Goal: Communication & Community: Answer question/provide support

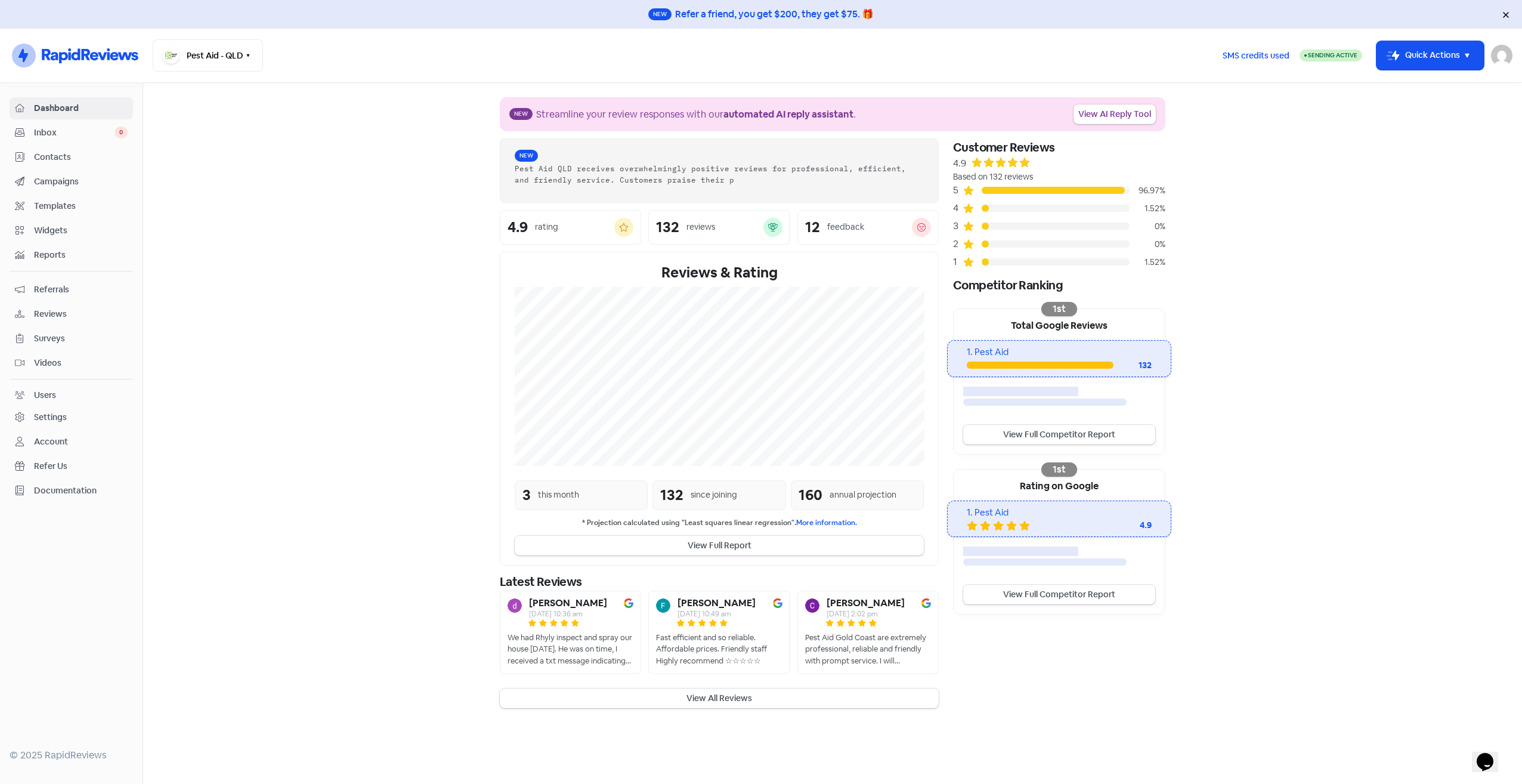
click at [75, 137] on span "Inbox" at bounding box center [74, 133] width 80 height 13
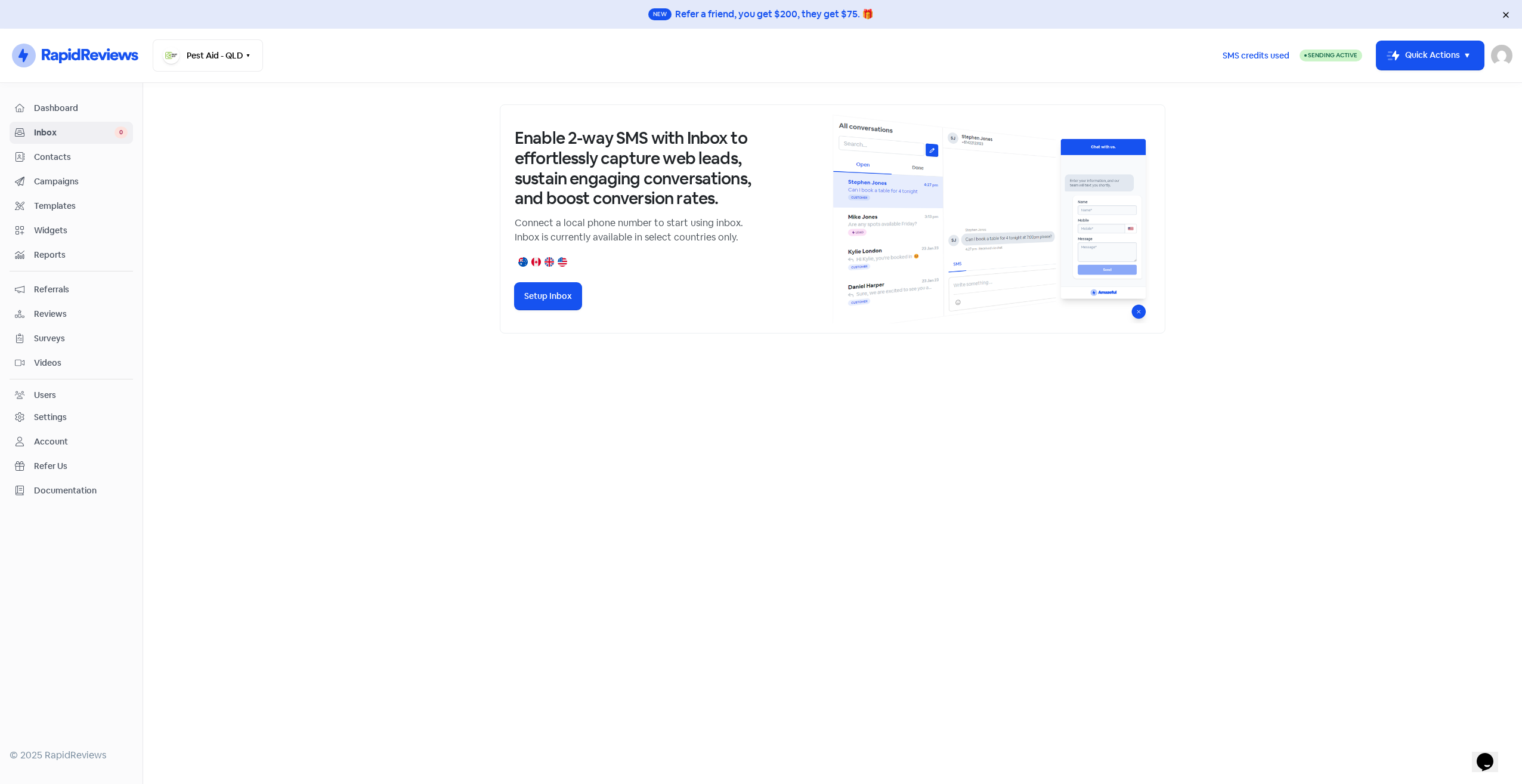
click at [73, 117] on link "Dashboard" at bounding box center [71, 108] width 123 height 22
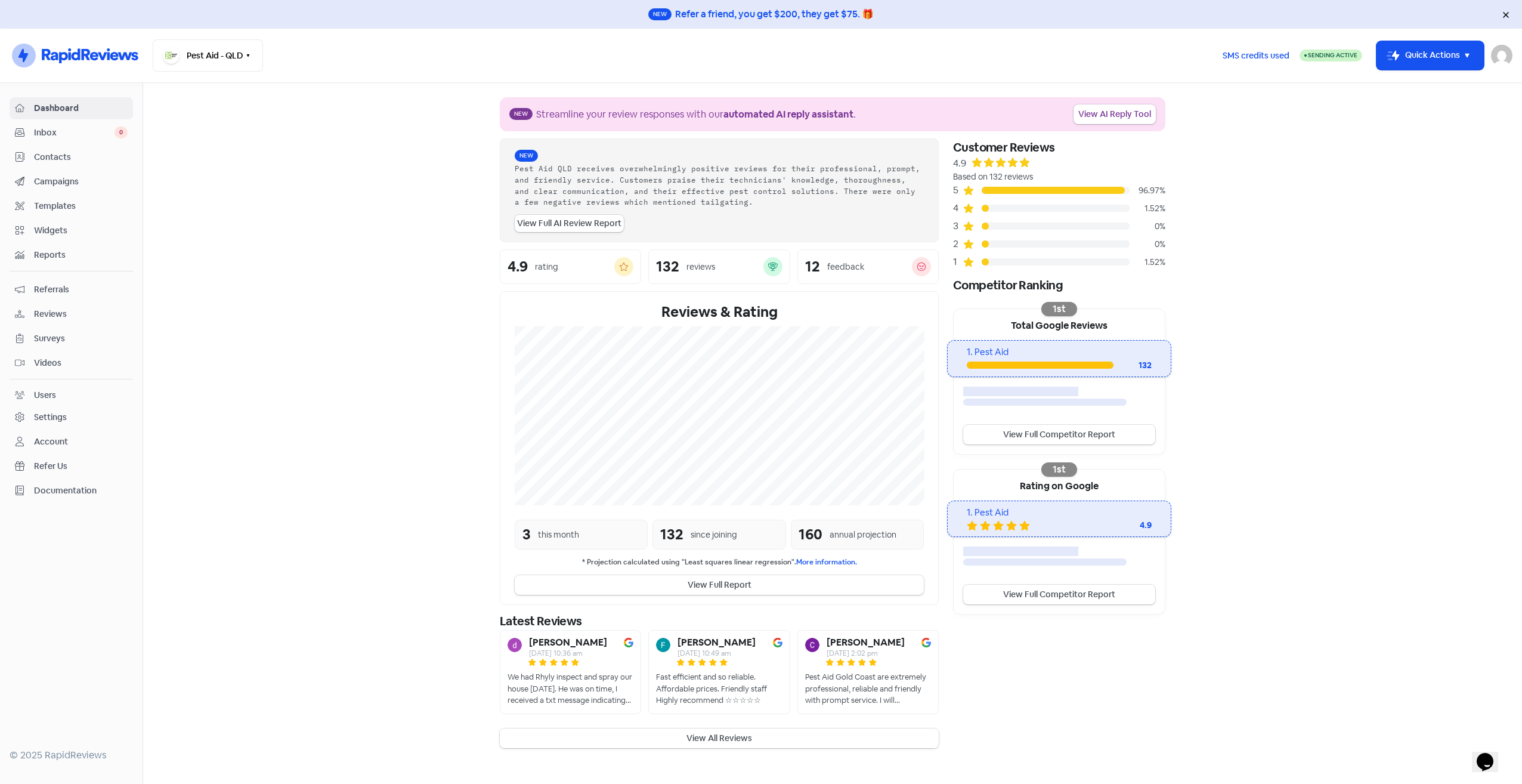
click at [694, 736] on button "View All Reviews" at bounding box center [719, 738] width 439 height 20
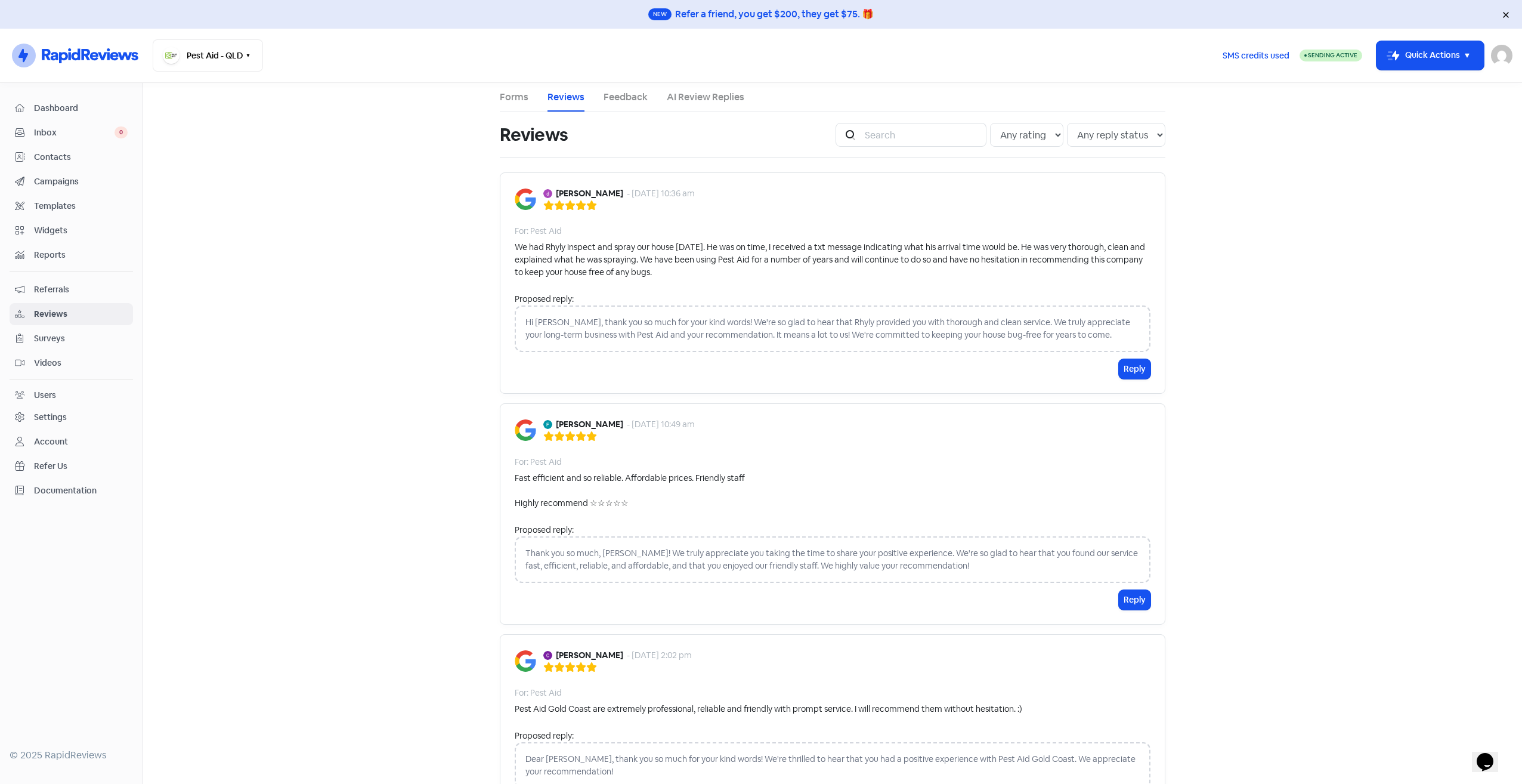
click at [56, 389] on div "Users" at bounding box center [71, 395] width 112 height 14
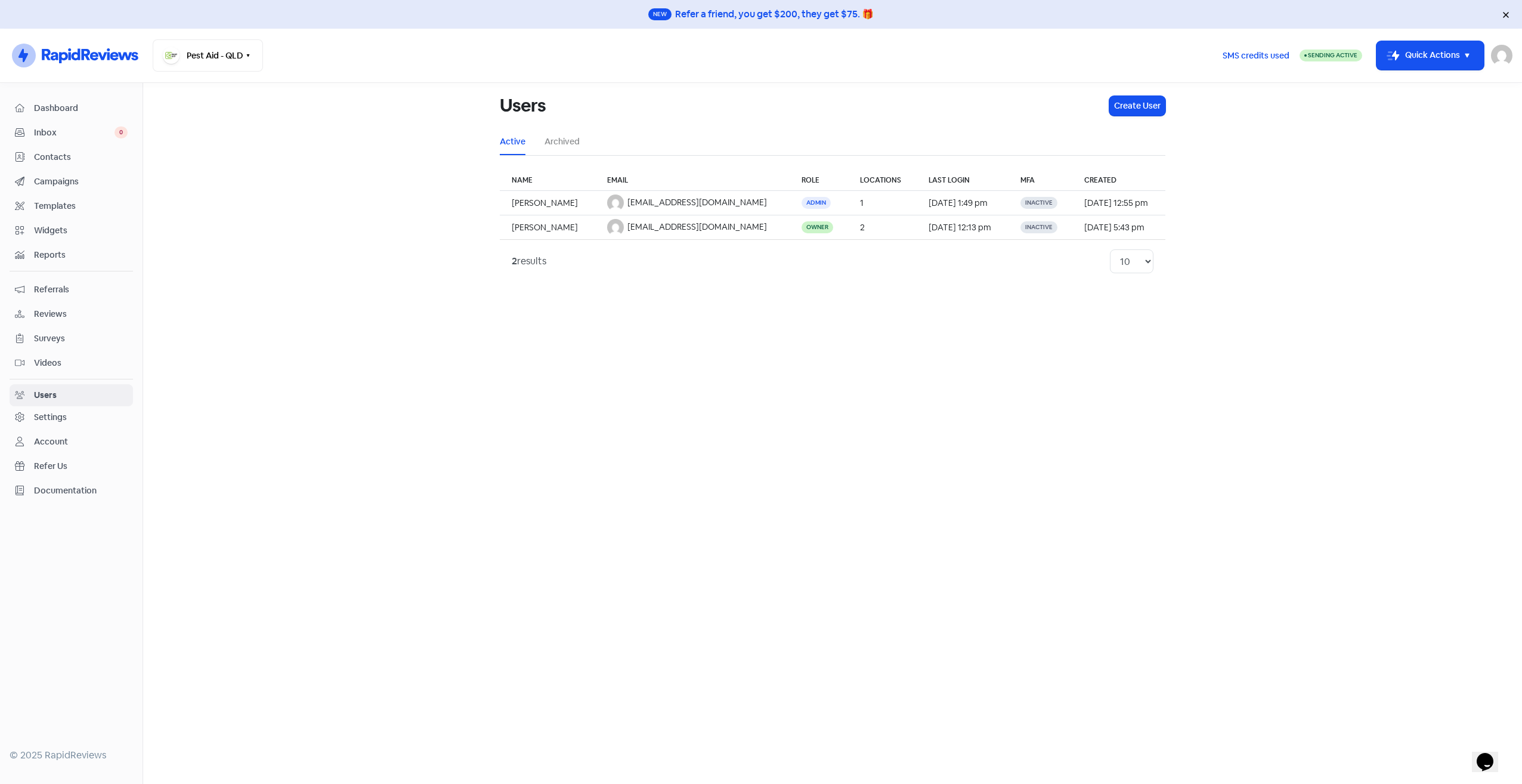
click at [56, 435] on div "Account" at bounding box center [51, 442] width 34 height 13
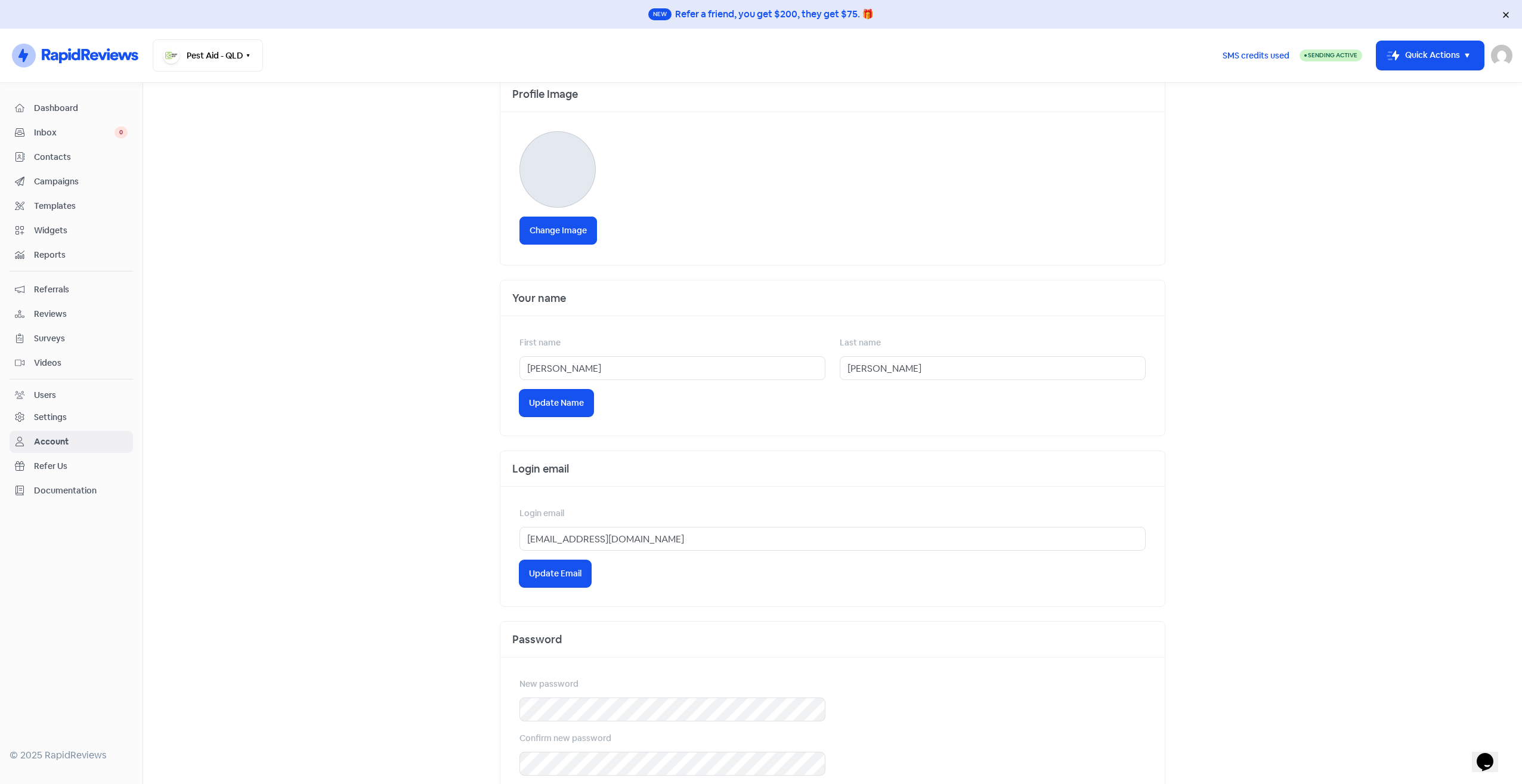
scroll to position [99, 0]
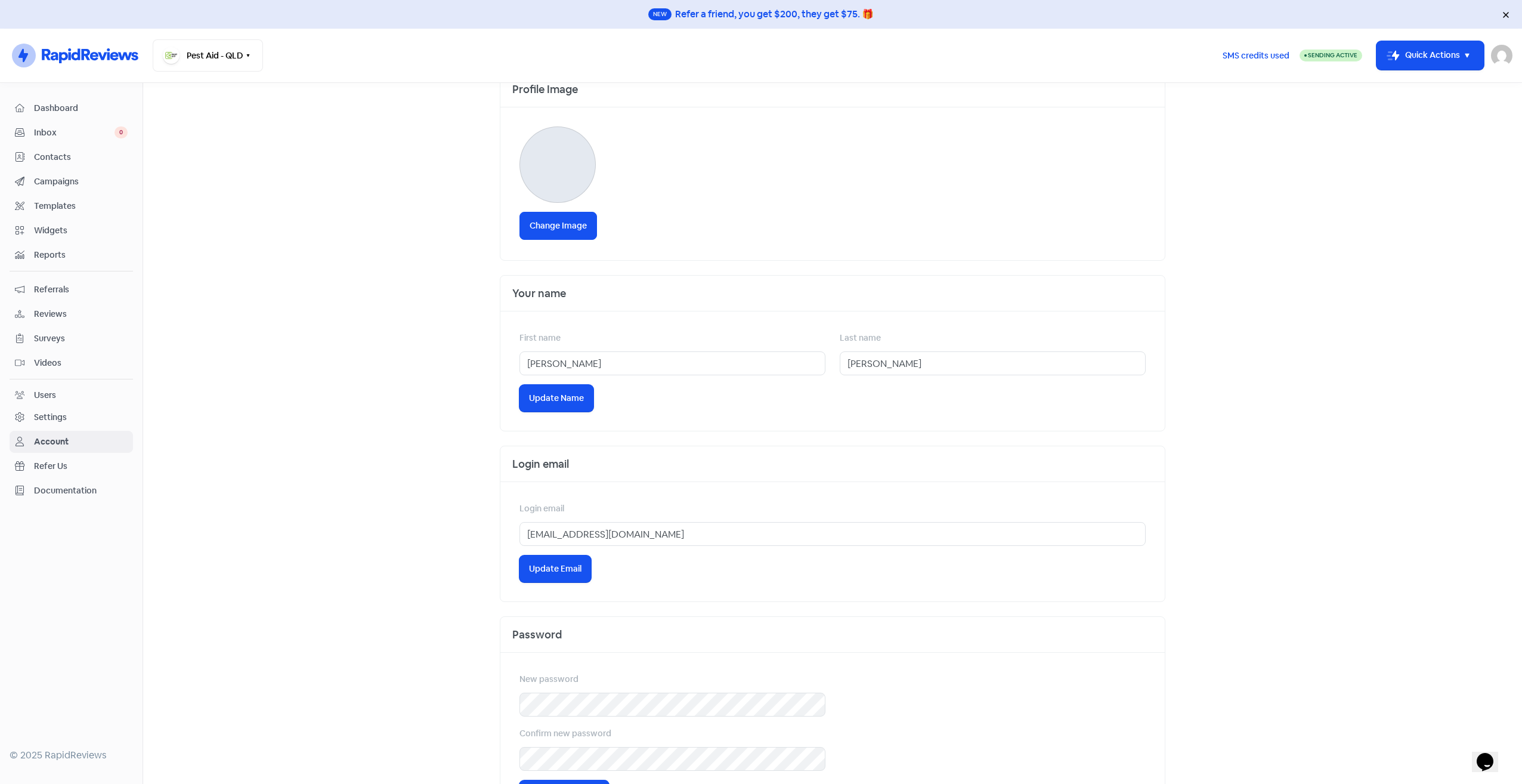
click at [53, 394] on div "Users" at bounding box center [45, 395] width 22 height 13
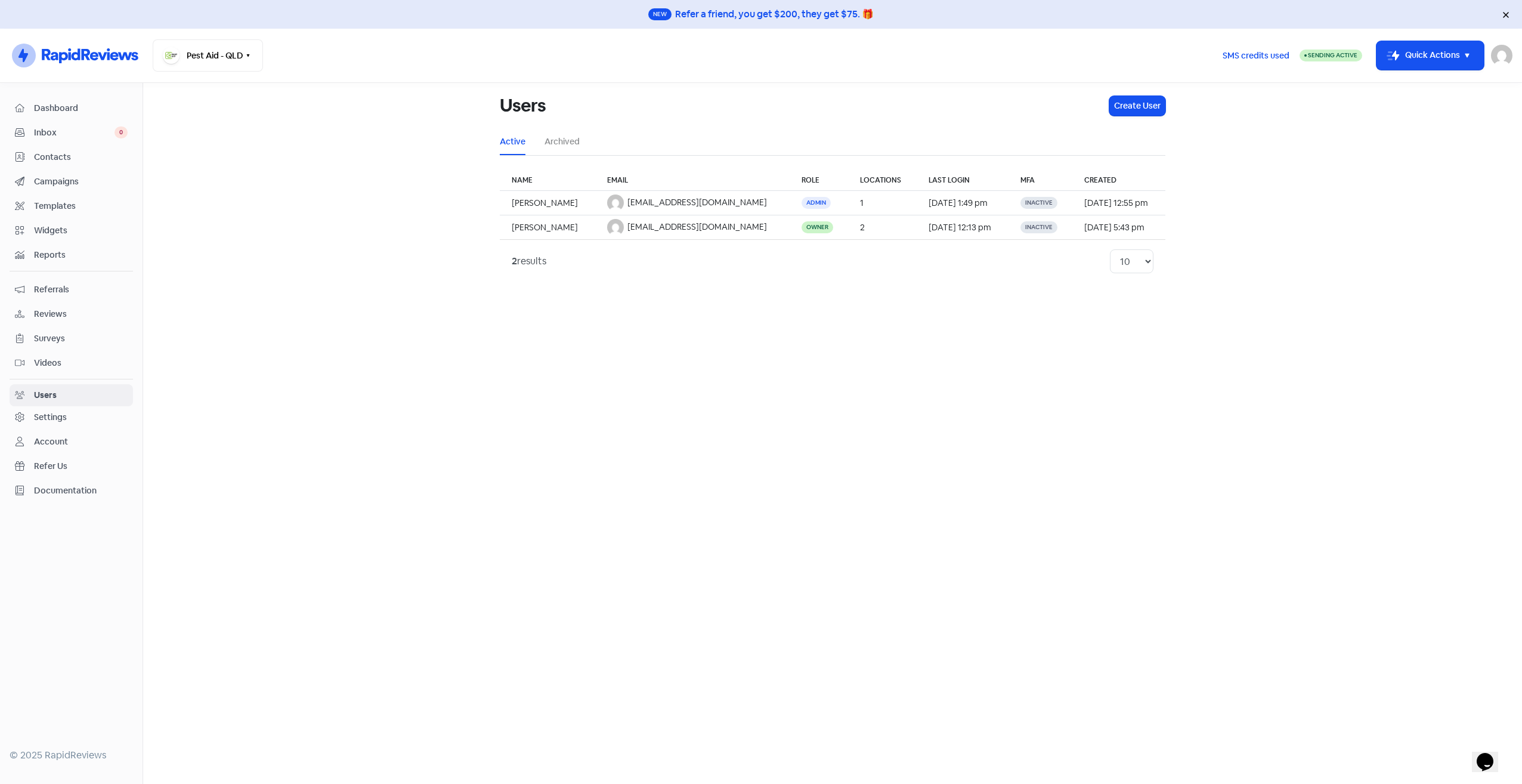
click at [59, 414] on div "Settings" at bounding box center [51, 418] width 33 height 13
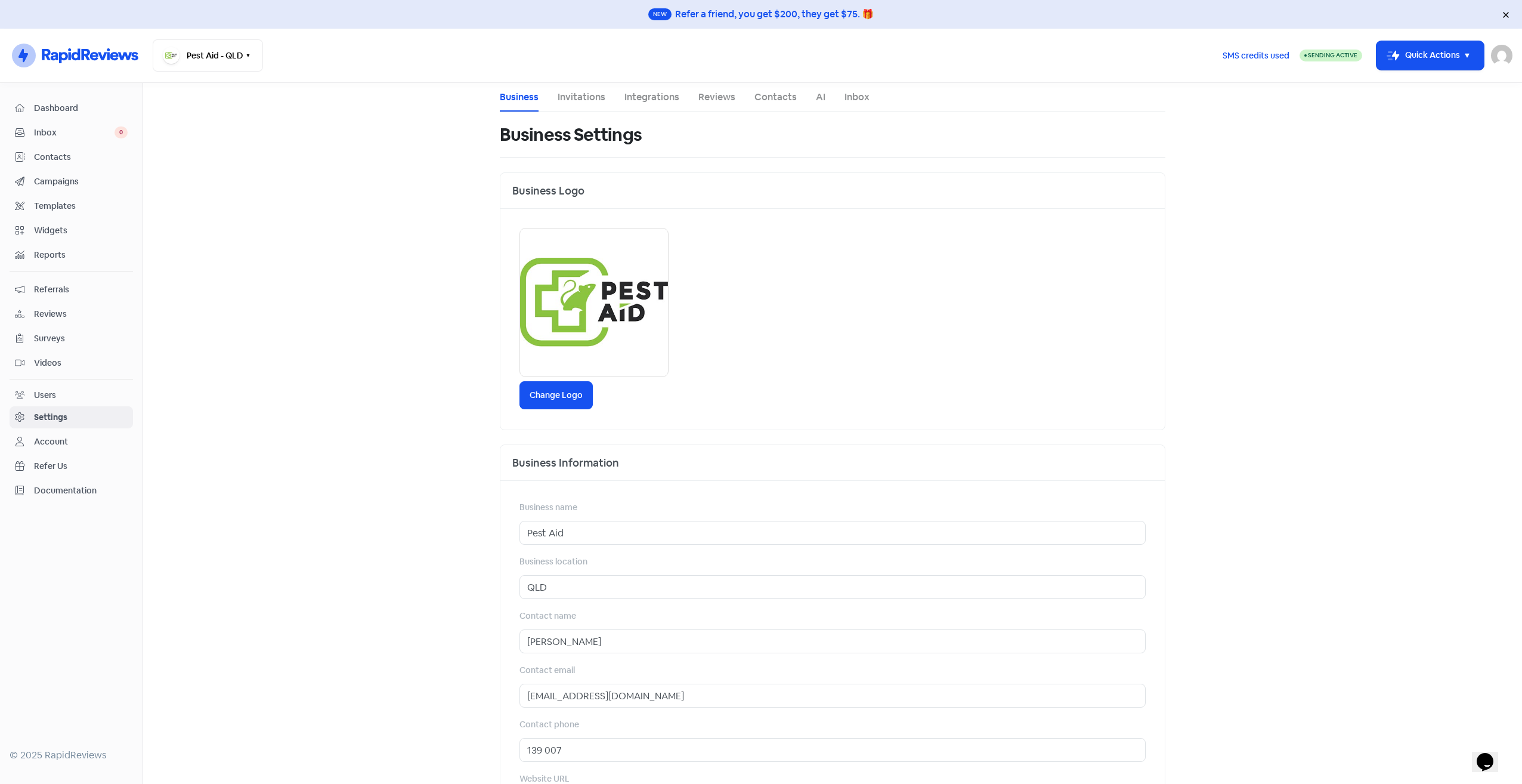
click at [69, 346] on div "Dashboard Inbox 0 Contacts Campaigns Templates Widgets Reports Referrals Review…" at bounding box center [71, 299] width 123 height 404
click at [69, 332] on span "Surveys" at bounding box center [81, 339] width 94 height 13
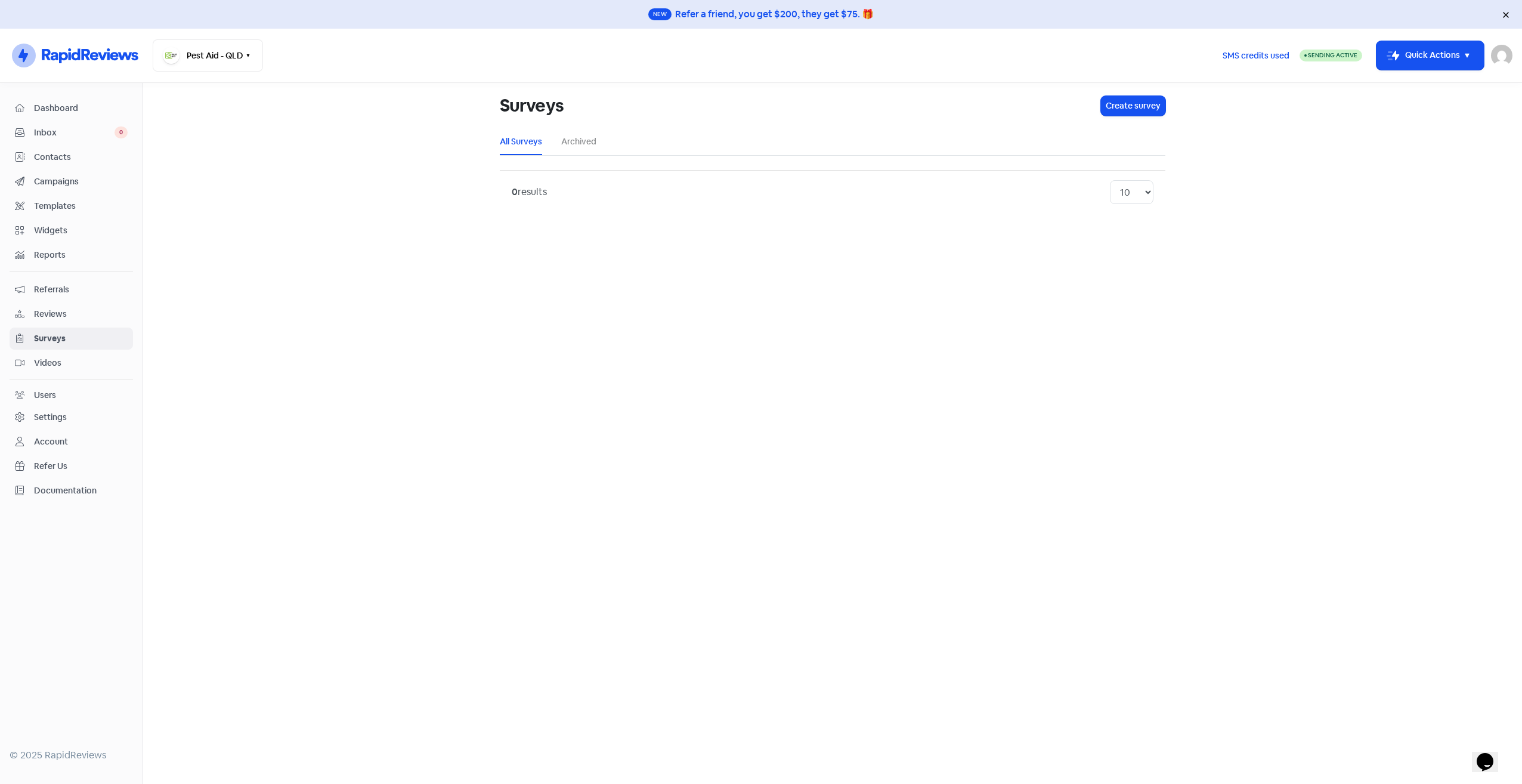
click at [71, 313] on span "Reviews" at bounding box center [81, 314] width 94 height 13
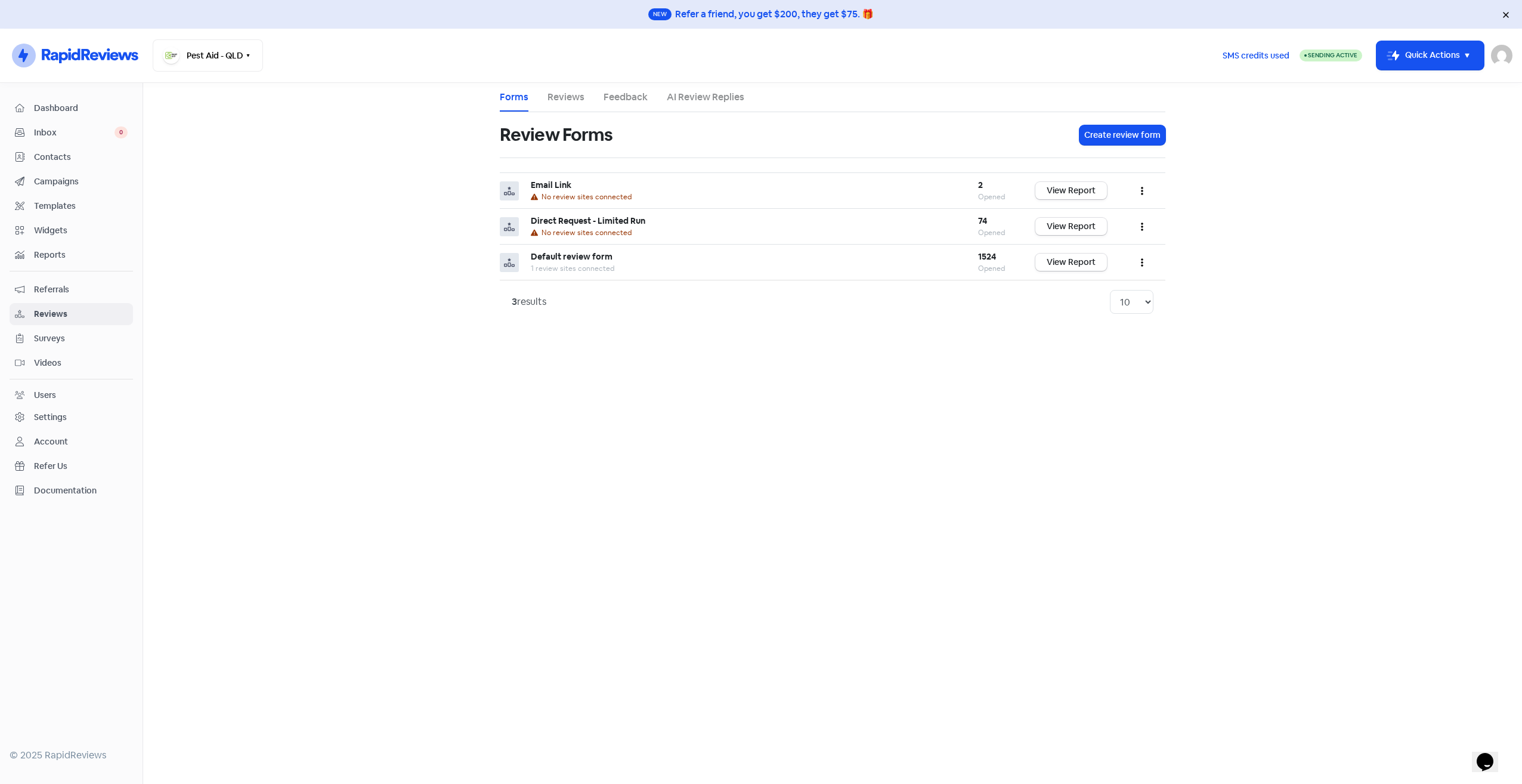
click at [89, 286] on span "Referrals" at bounding box center [81, 289] width 94 height 13
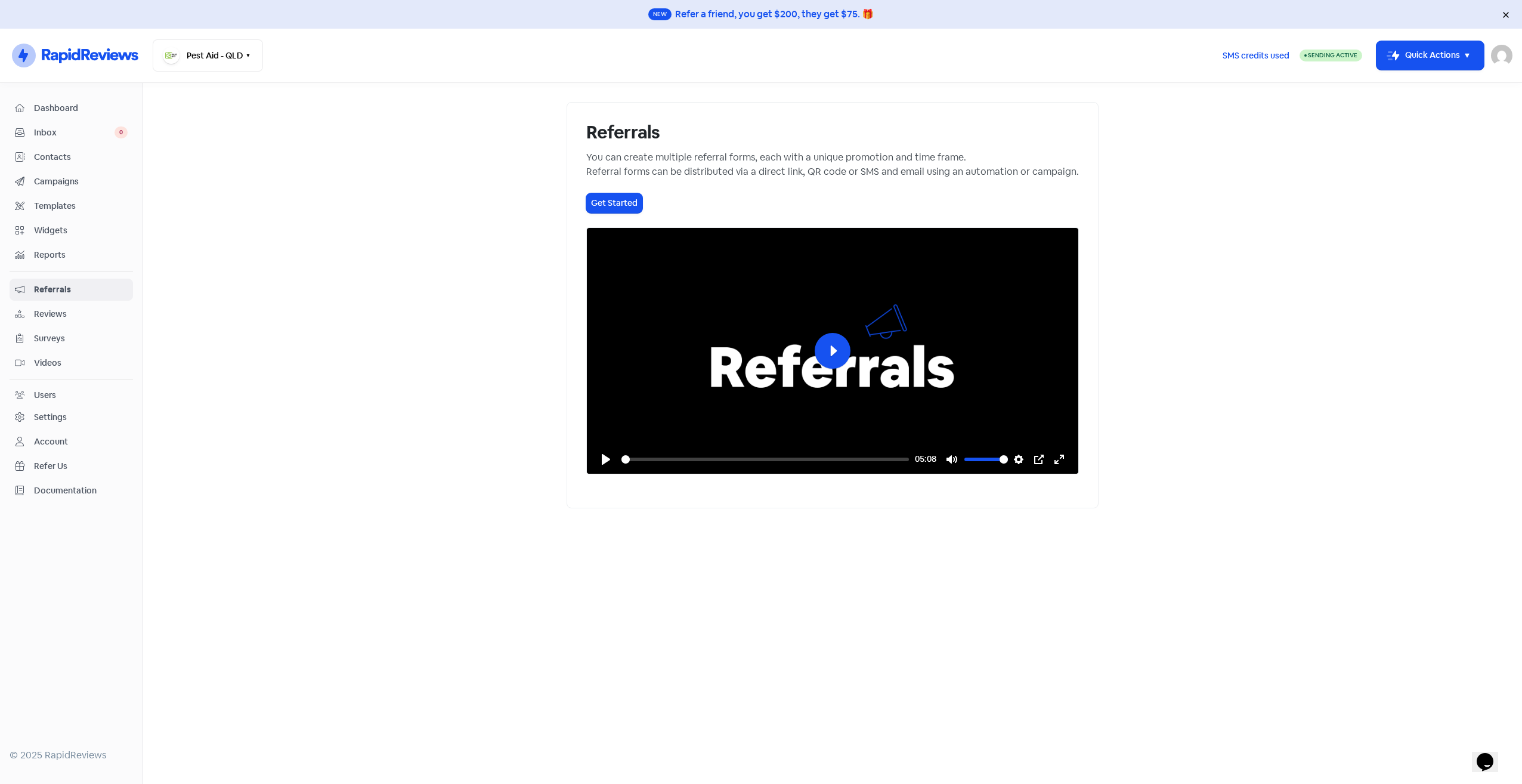
click at [75, 251] on span "Reports" at bounding box center [81, 255] width 94 height 13
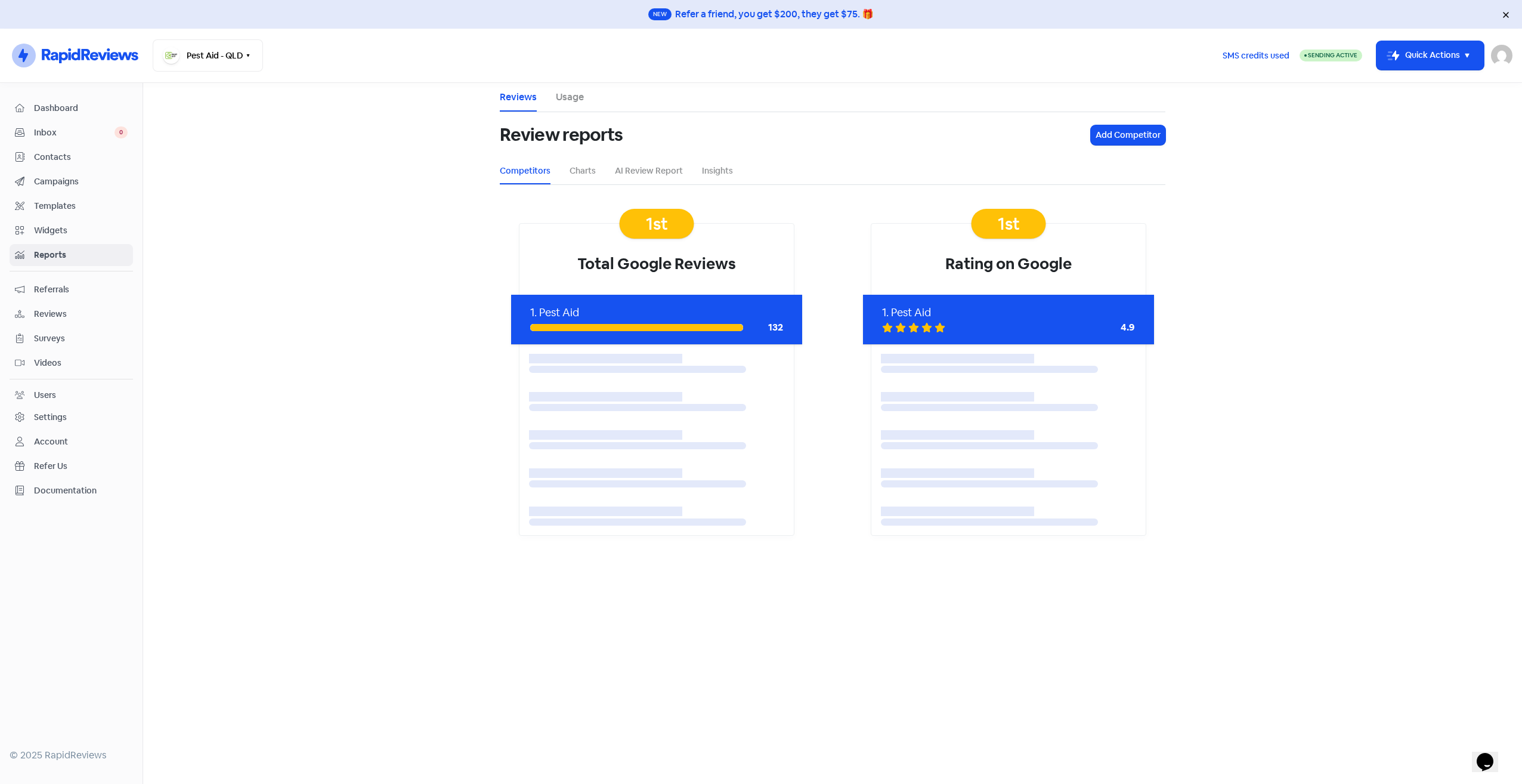
click at [78, 235] on div "Widgets" at bounding box center [71, 231] width 112 height 14
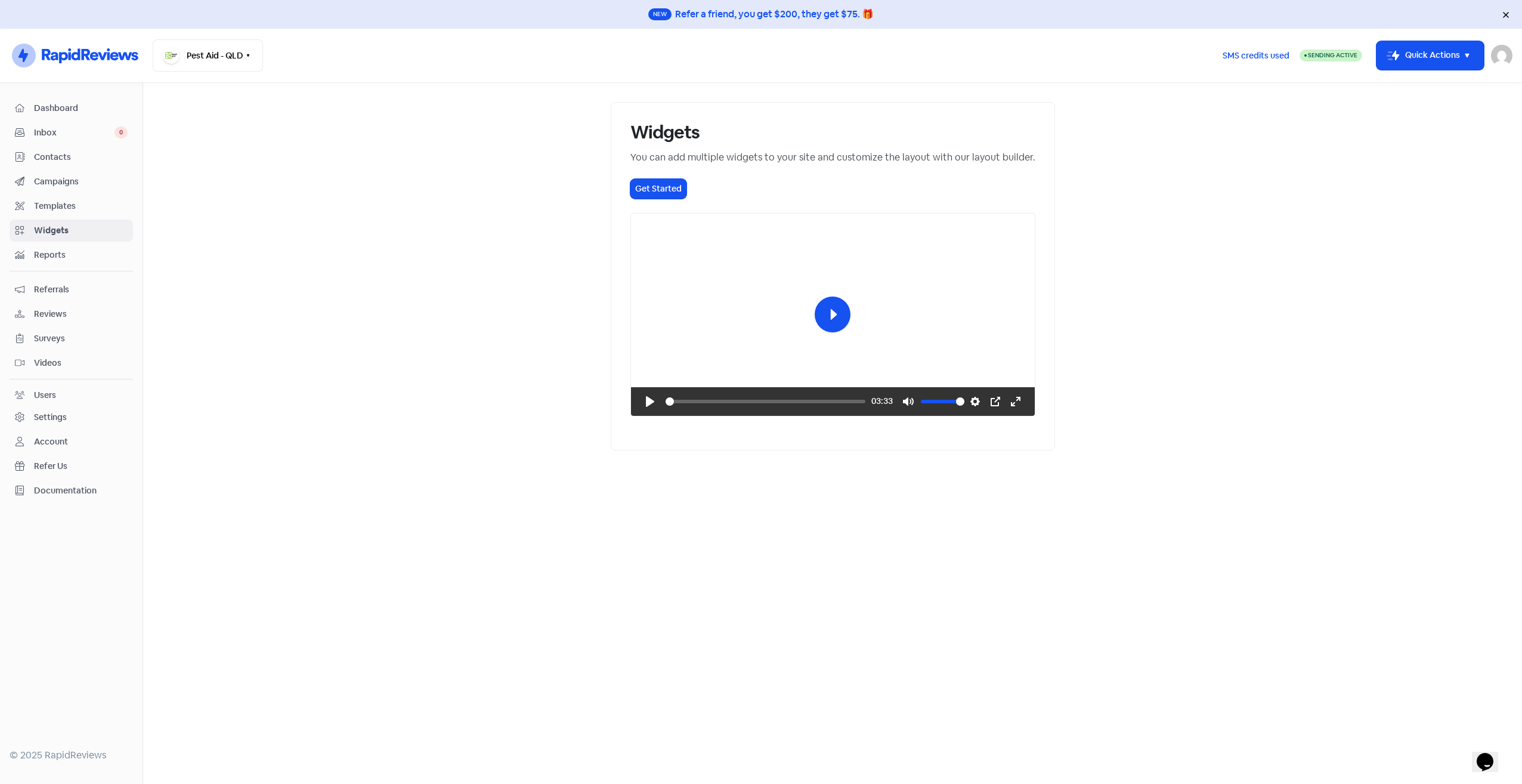
click at [78, 212] on link "Templates" at bounding box center [71, 206] width 123 height 22
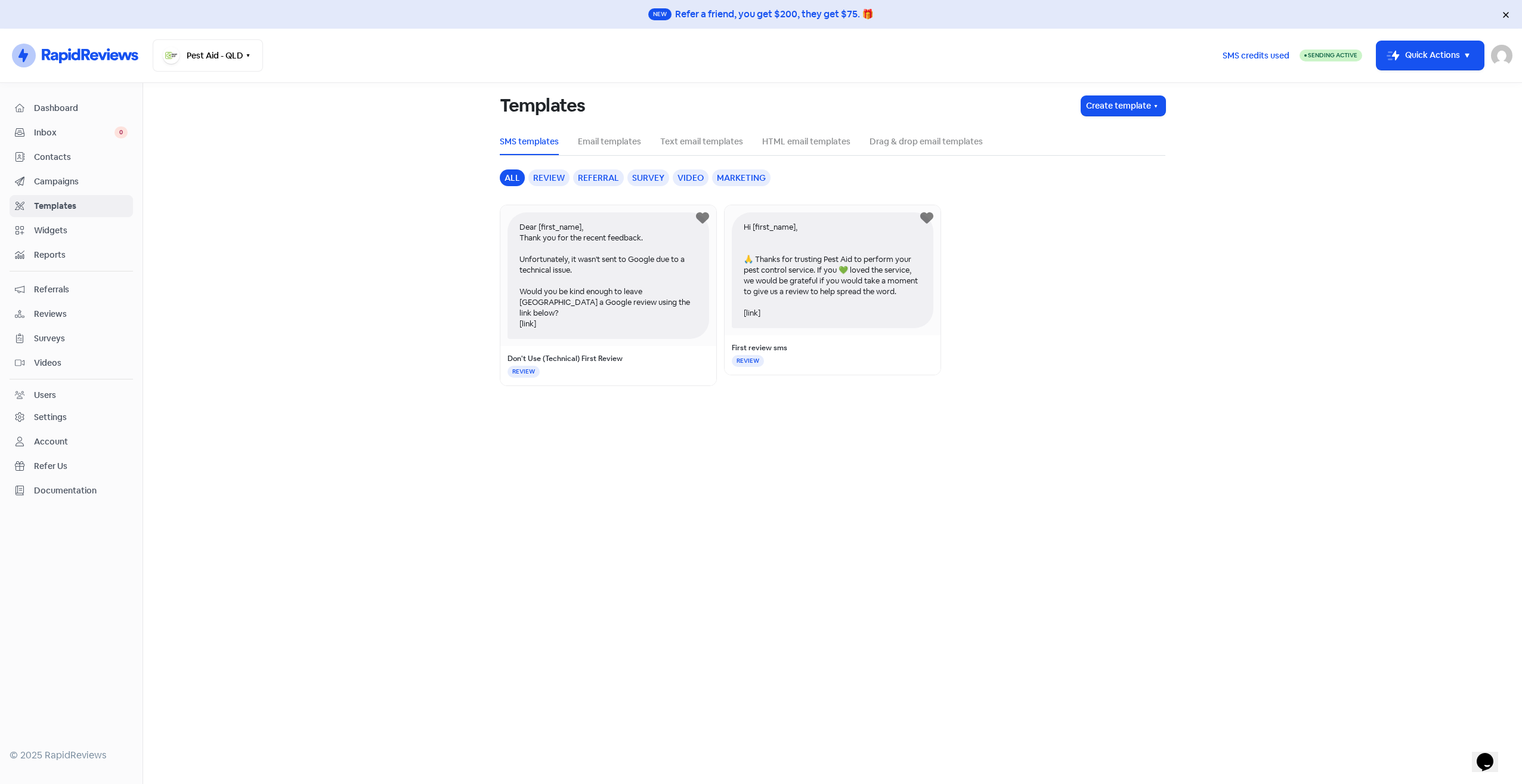
click at [83, 188] on link "Campaigns" at bounding box center [71, 181] width 123 height 22
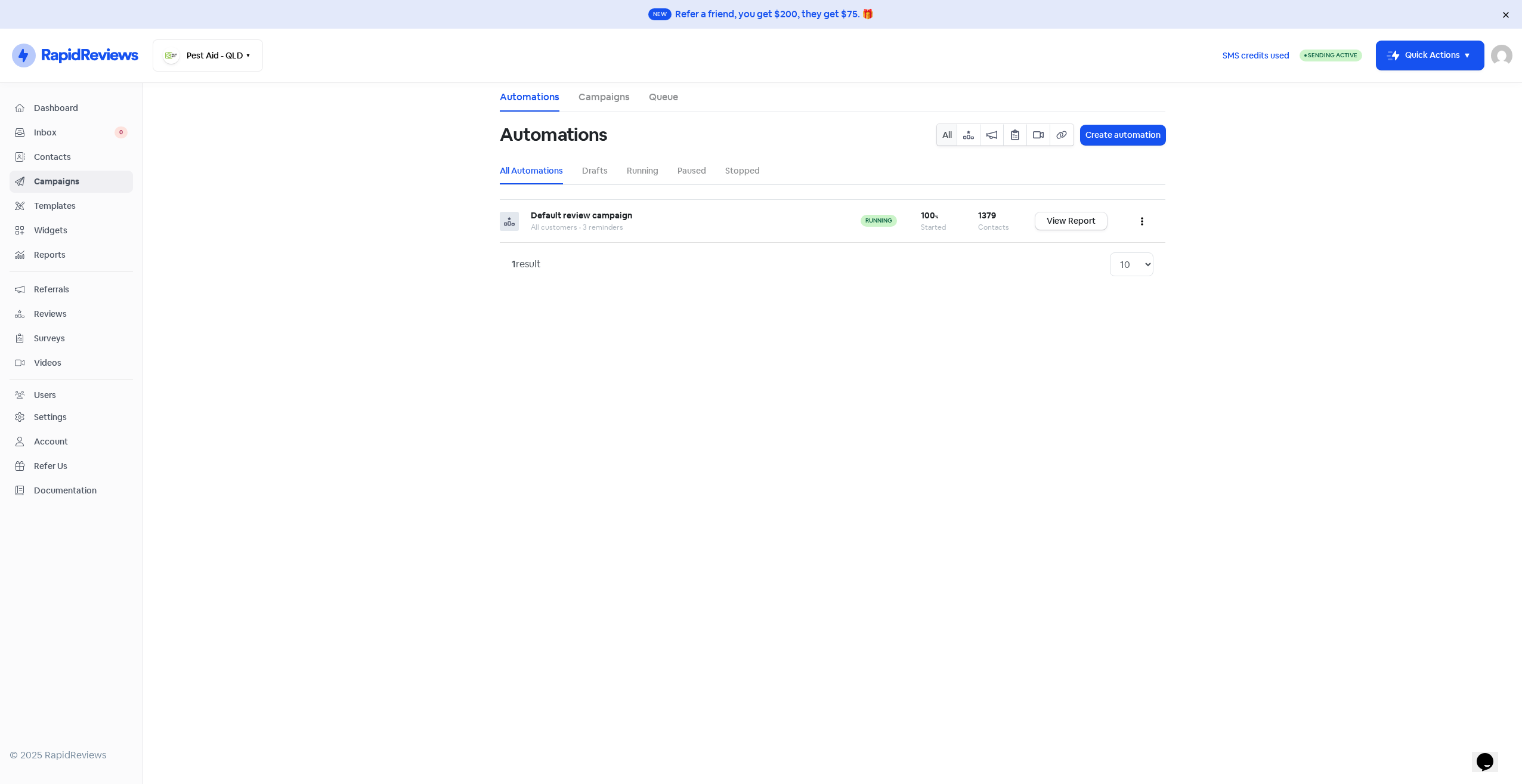
click at [81, 159] on span "Contacts" at bounding box center [81, 157] width 94 height 13
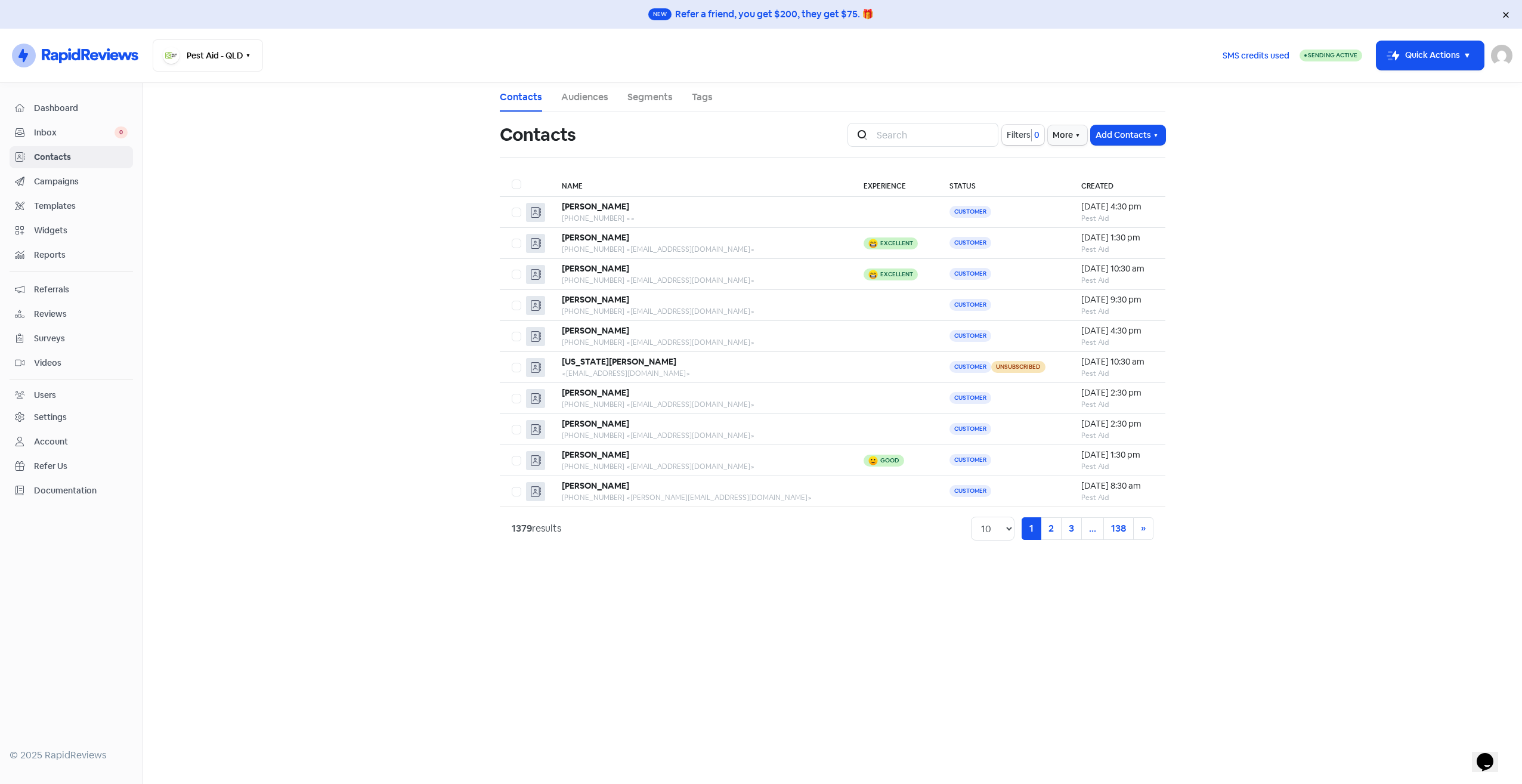
click at [70, 135] on span "Inbox" at bounding box center [74, 133] width 80 height 13
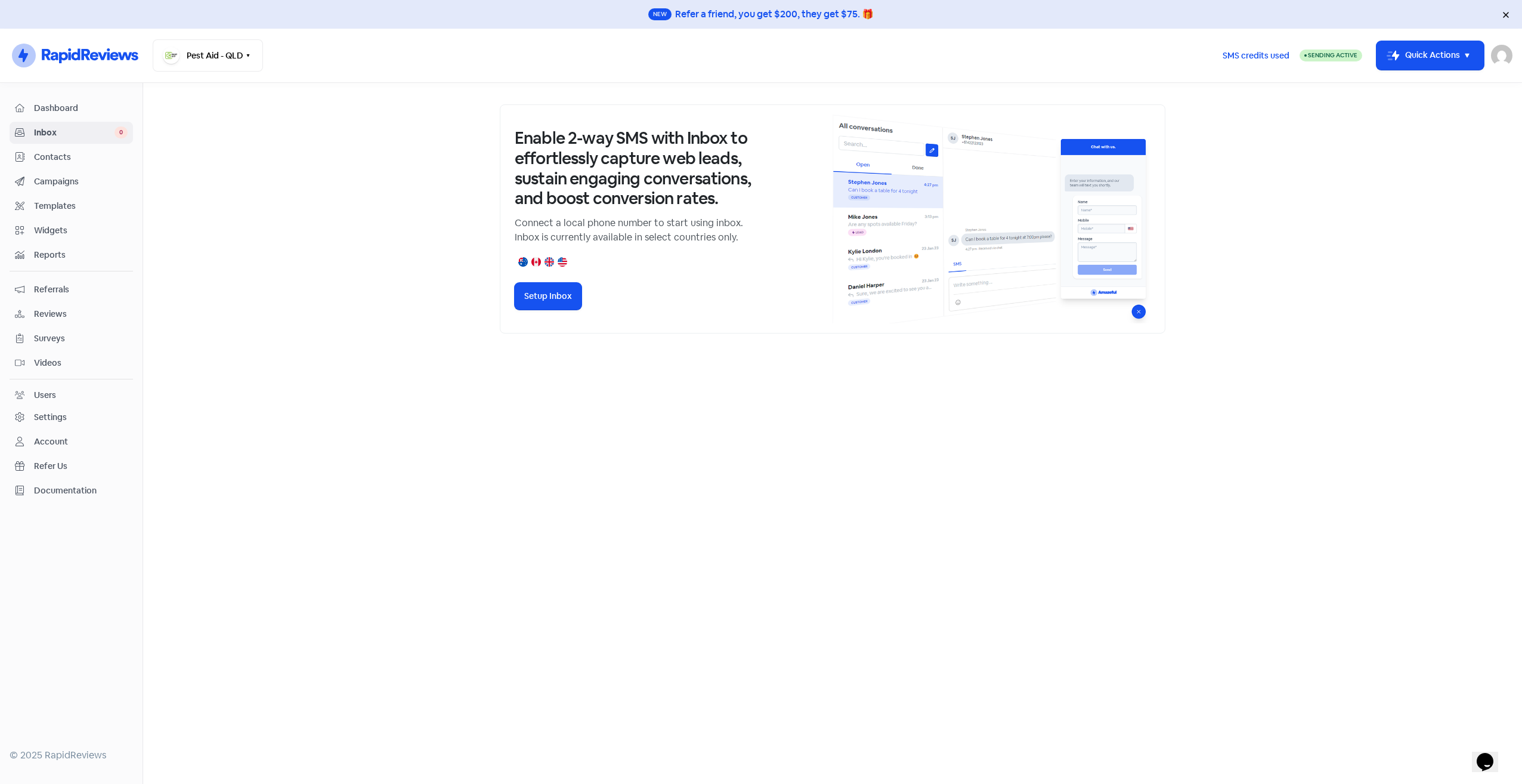
click at [78, 106] on span "Dashboard" at bounding box center [81, 108] width 94 height 13
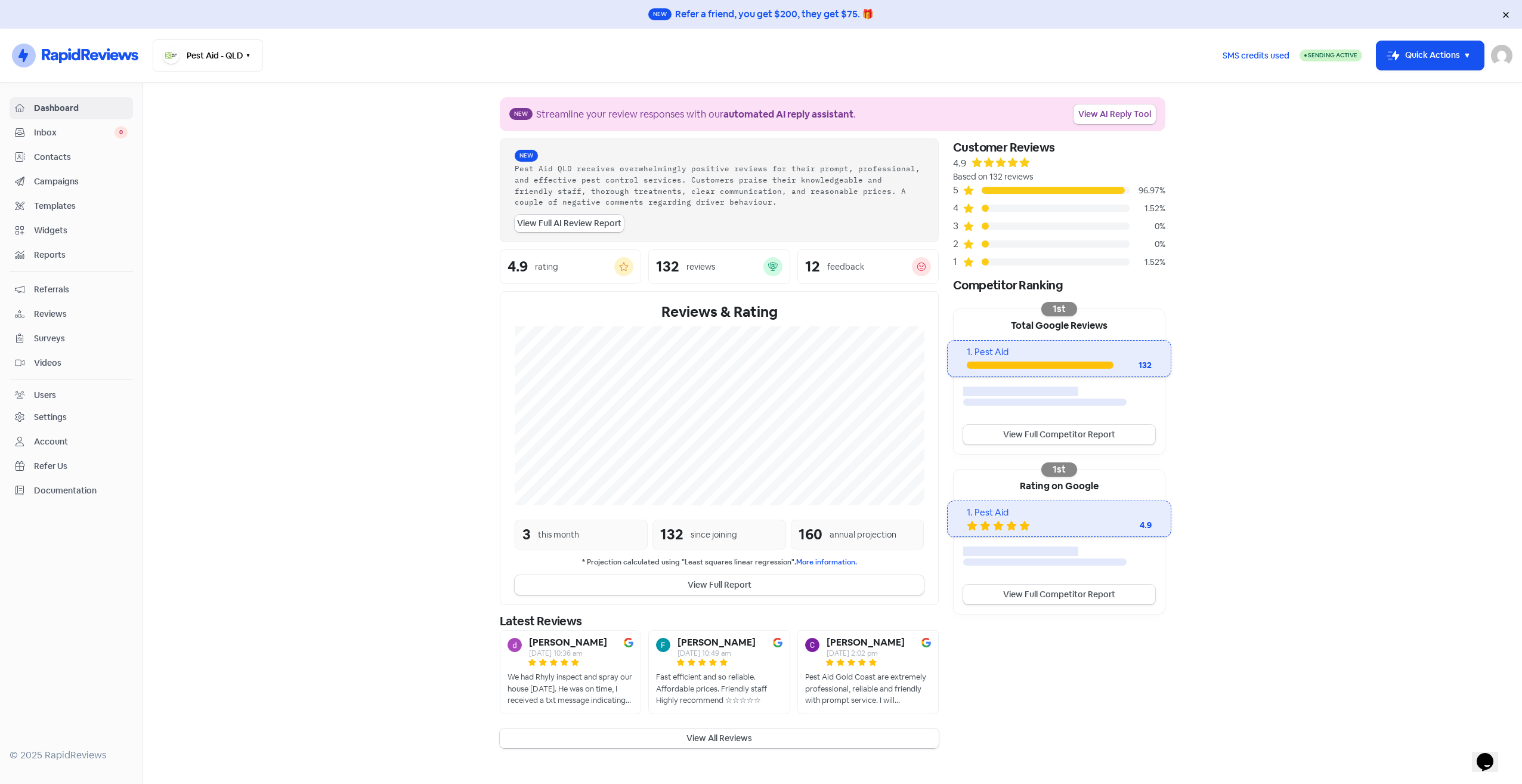
click at [615, 735] on button "View All Reviews" at bounding box center [719, 738] width 439 height 20
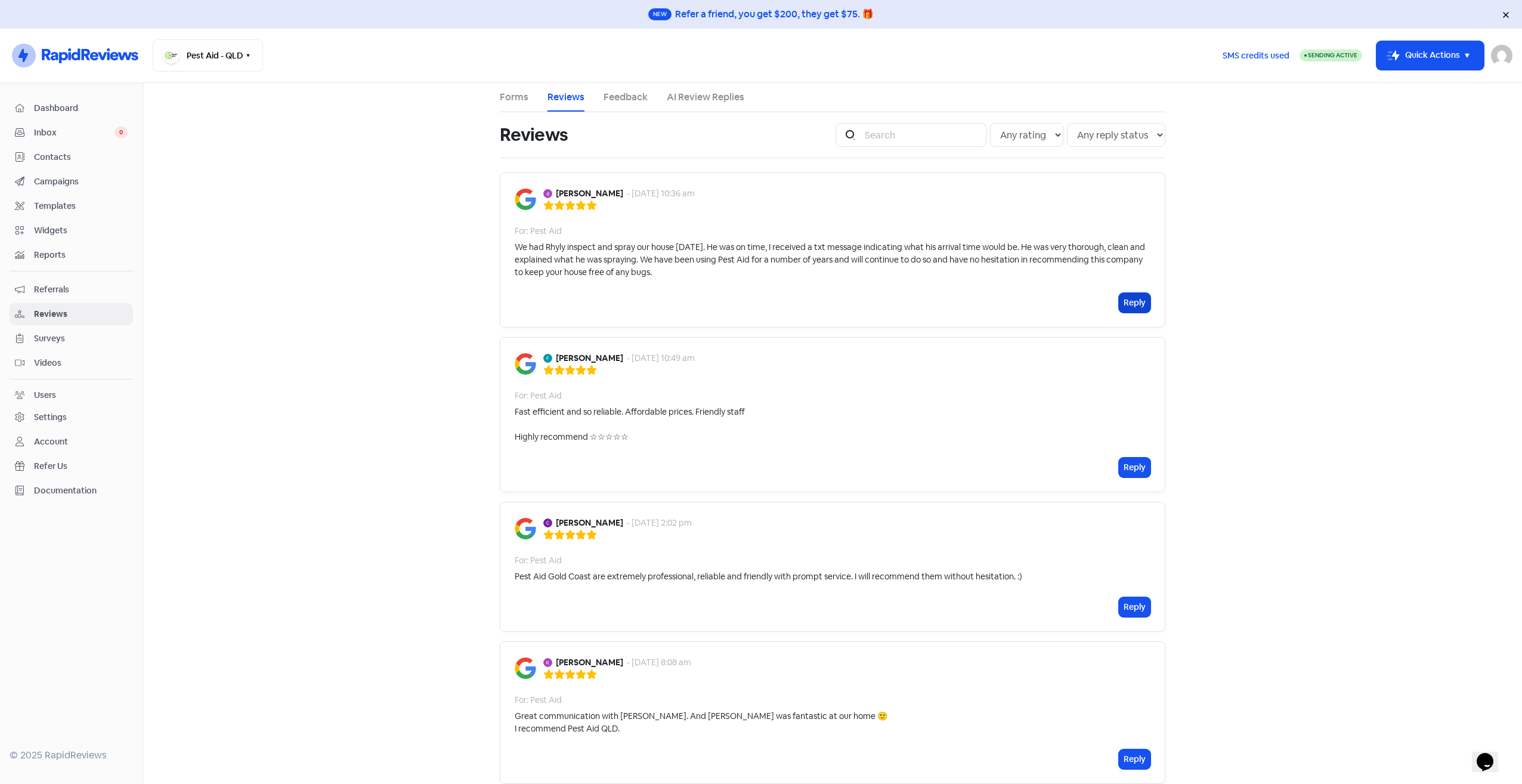
click at [1135, 303] on button "Reply" at bounding box center [1135, 303] width 32 height 20
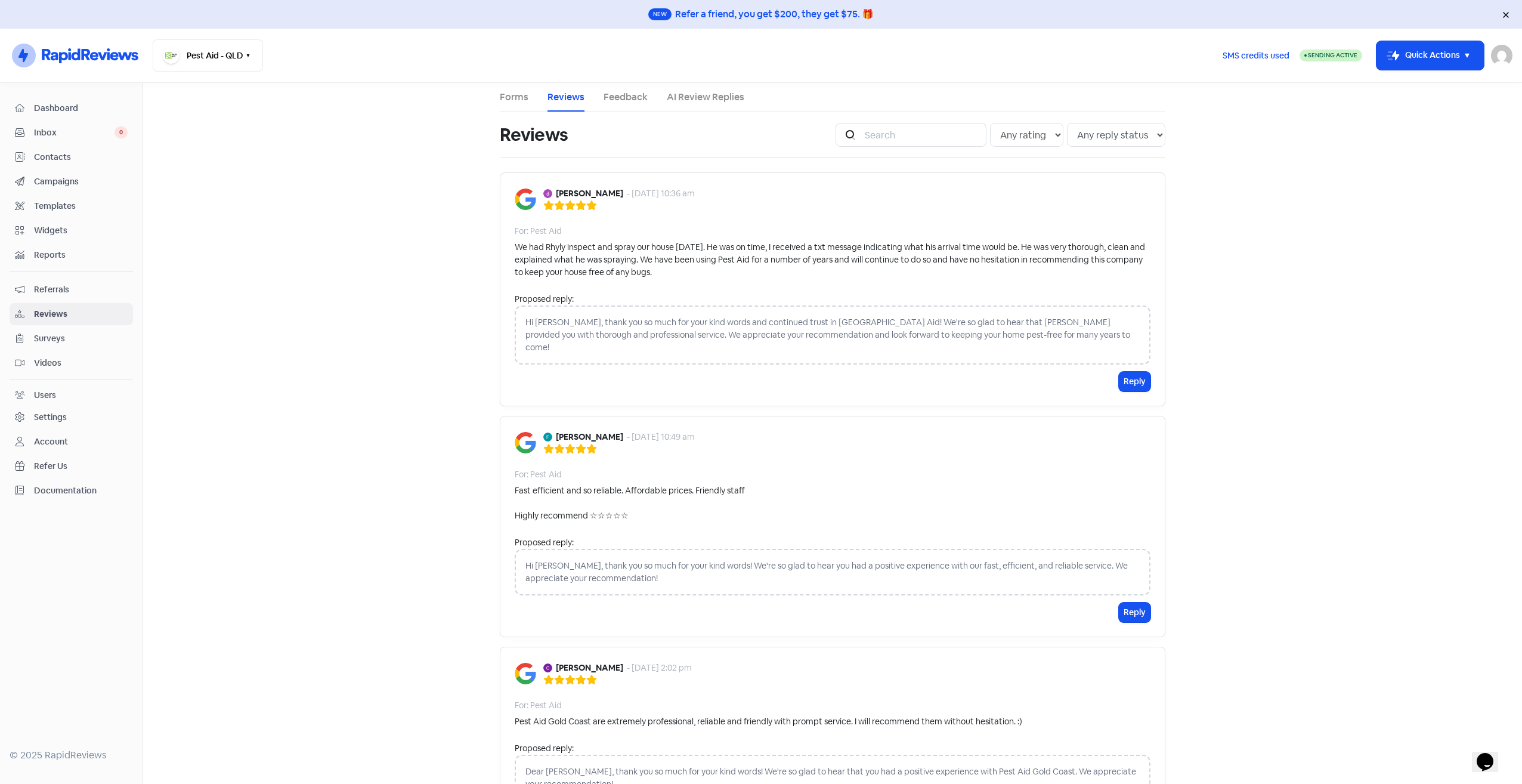
click at [549, 323] on div "Hi [PERSON_NAME], thank you so much for your kind words and continued trust in …" at bounding box center [833, 334] width 636 height 59
click at [423, 304] on main "Forms Reviews Feedback AI Review Replies Reviews Icon For Search Any rating 5 s…" at bounding box center [833, 433] width 1379 height 701
click at [526, 95] on ul "Forms Reviews Feedback AI Review Replies" at bounding box center [833, 97] width 666 height 29
click at [209, 56] on button "Pest Aid - QLD" at bounding box center [208, 55] width 111 height 32
click at [226, 167] on div "Pest Aid" at bounding box center [260, 171] width 195 height 16
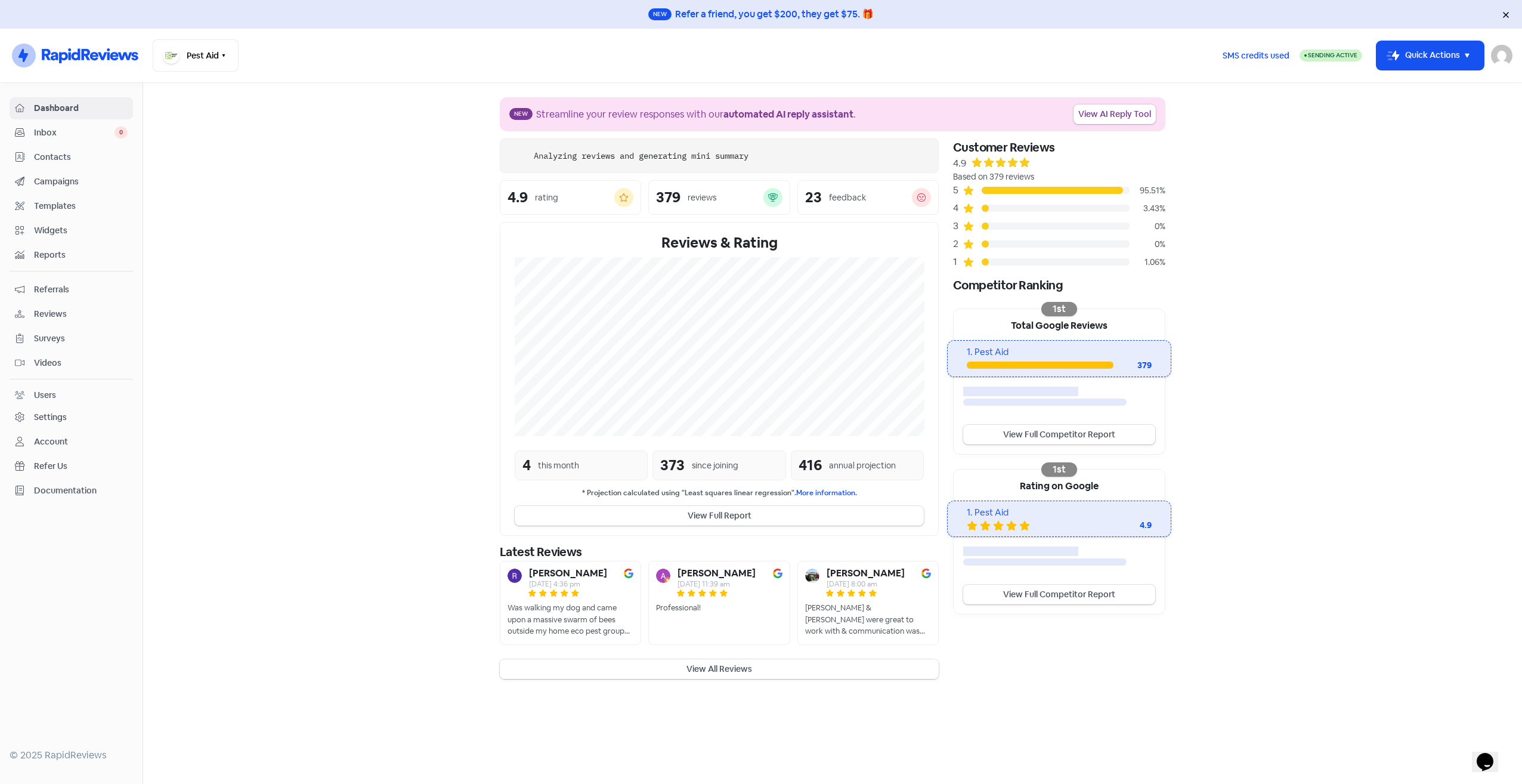
click at [683, 673] on button "View All Reviews" at bounding box center [719, 668] width 439 height 20
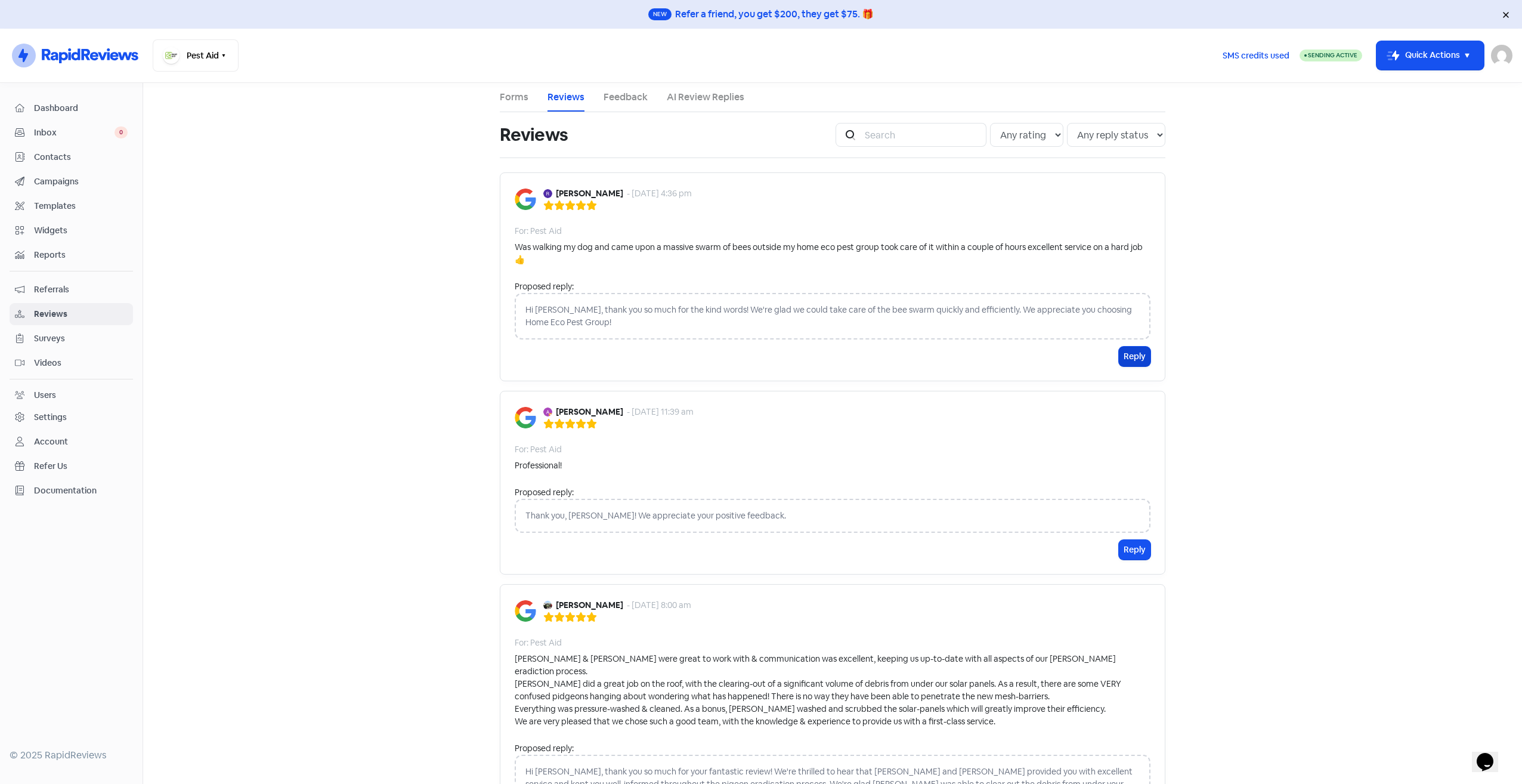
click at [1137, 356] on button "Reply" at bounding box center [1135, 356] width 32 height 20
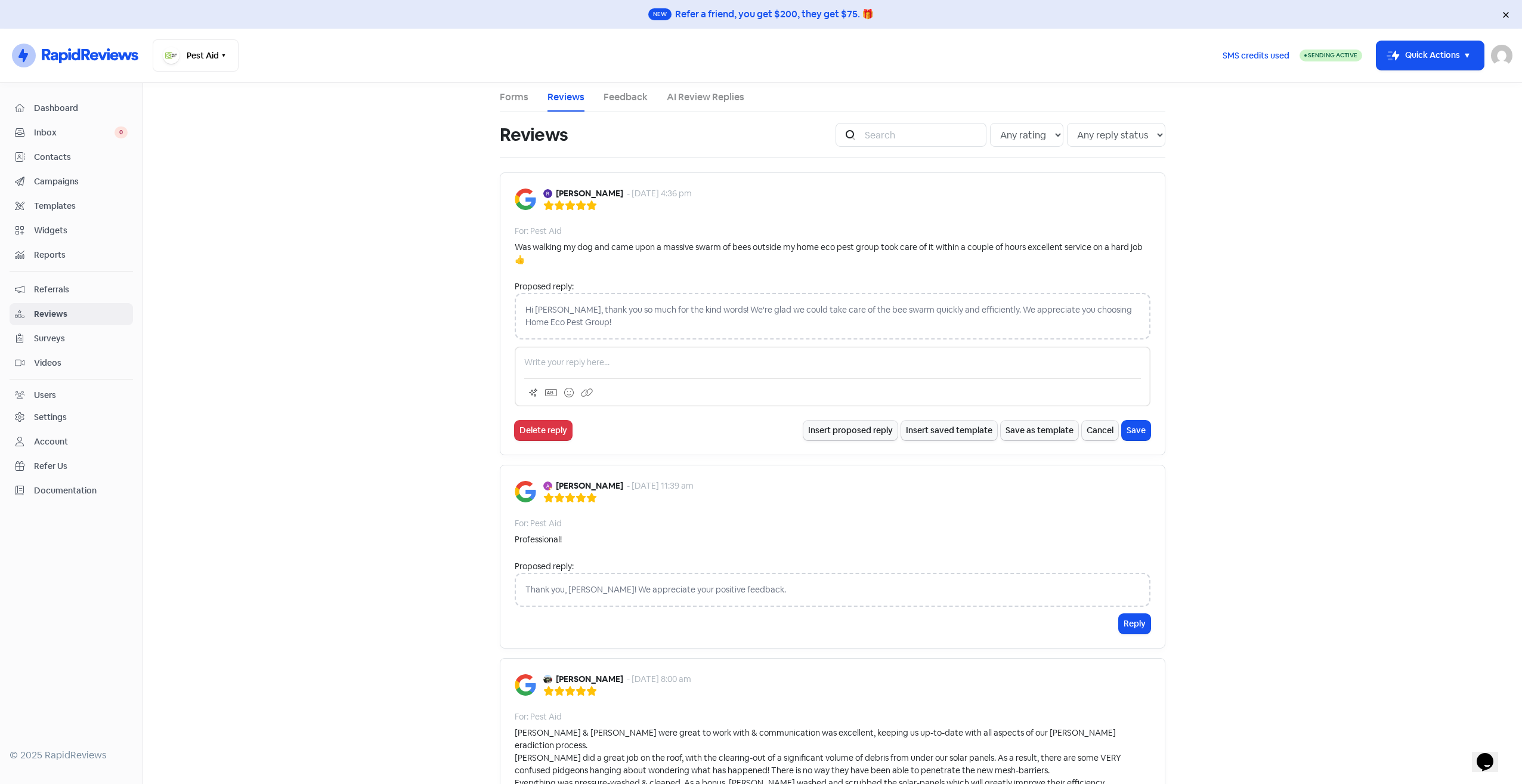
click at [625, 322] on div "Hi Robert, thank you so much for the kind words! We're glad we could take care …" at bounding box center [833, 317] width 636 height 47
drag, startPoint x: 623, startPoint y: 319, endPoint x: 506, endPoint y: 311, distance: 117.3
click at [506, 311] on div "Robert Peterson - 12 Sep 2025, 4:36 pm For: Pest Aid Was walking my dog and cam…" at bounding box center [833, 314] width 666 height 283
copy div "Hi Robert, thank you so much for the kind words! We're glad we could take care …"
click at [592, 366] on p at bounding box center [833, 363] width 617 height 13
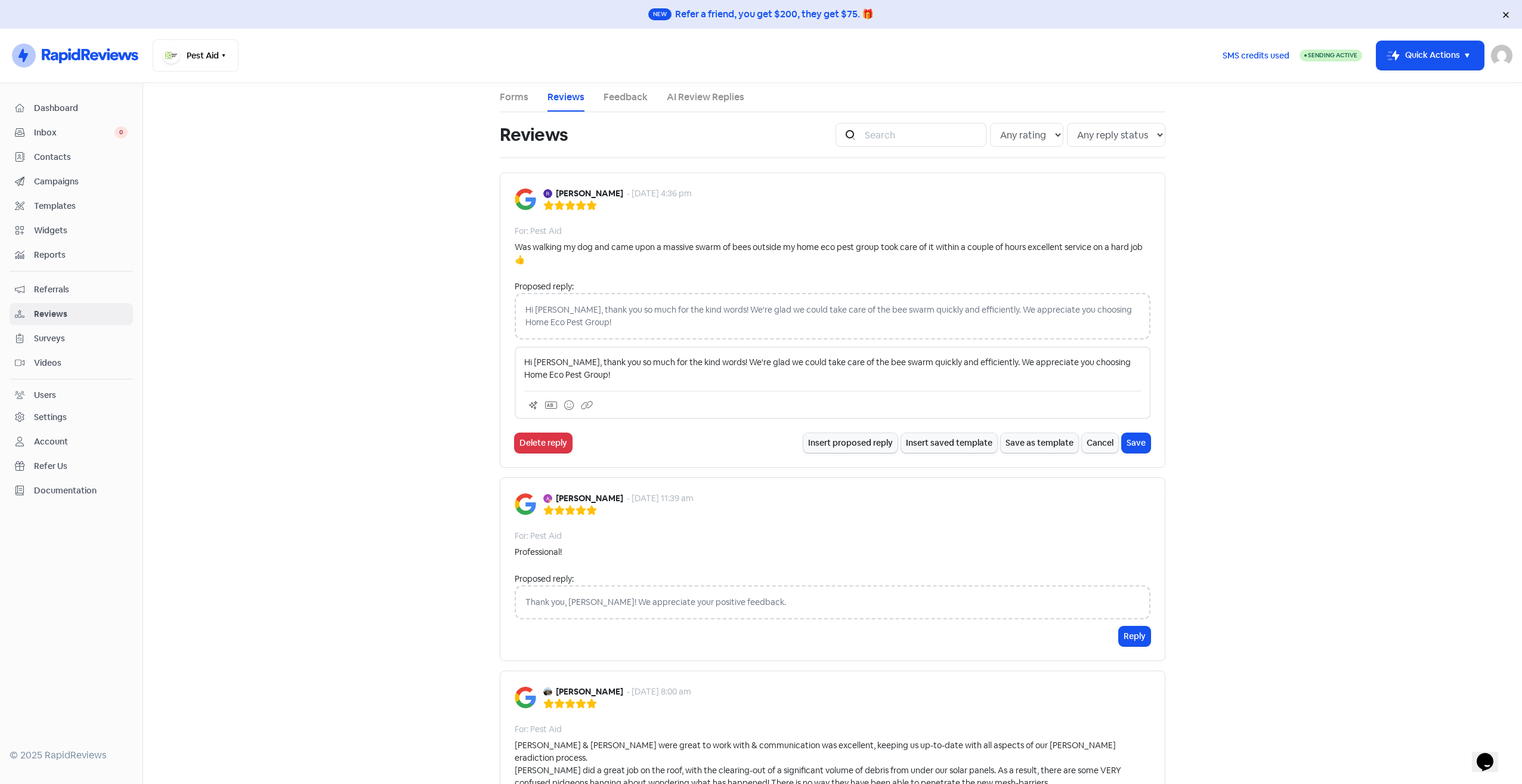
click at [1111, 361] on p "Hi Robert, thank you so much for the kind words! We're glad we could take care …" at bounding box center [833, 369] width 617 height 25
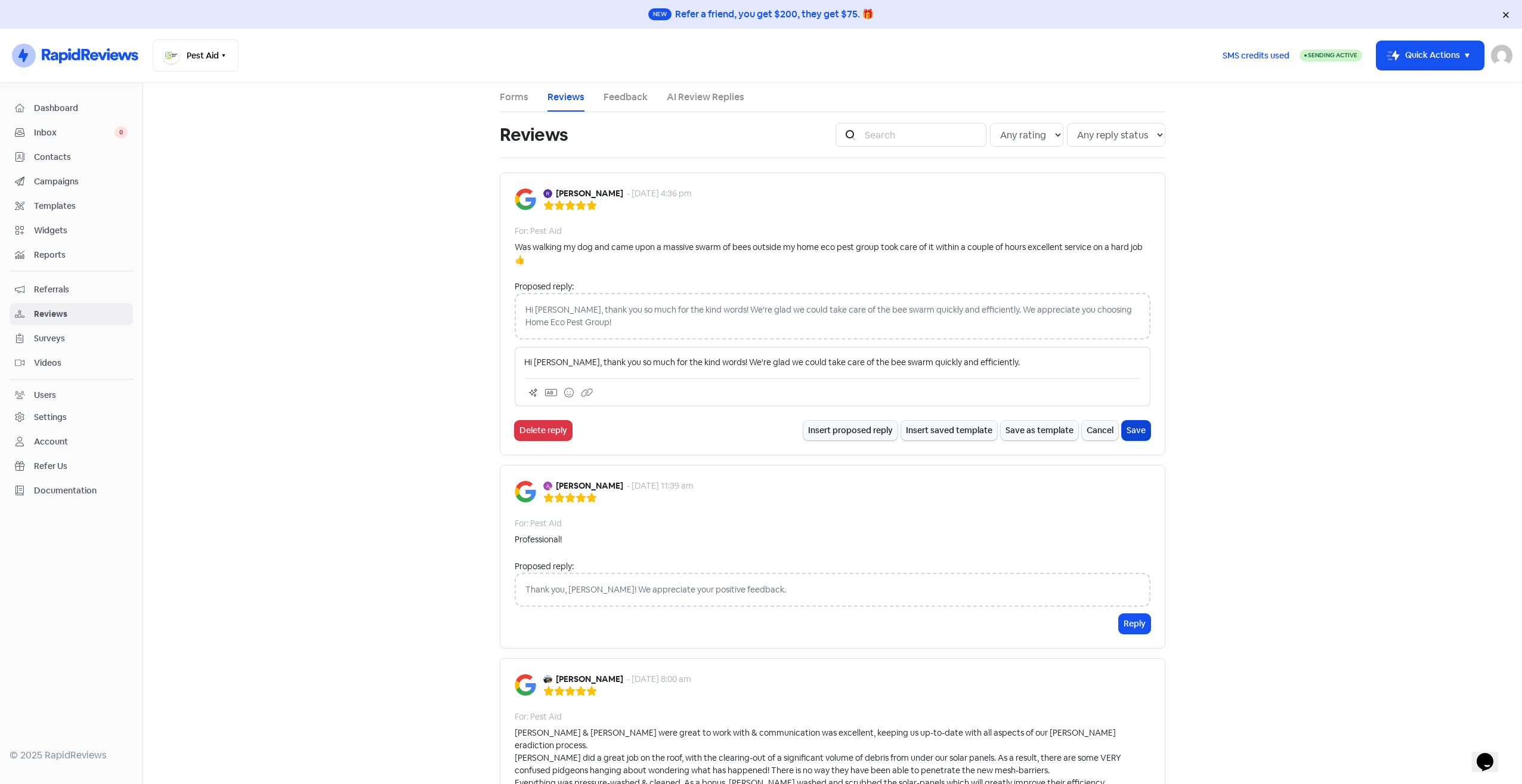
click at [1135, 425] on button "Save" at bounding box center [1136, 430] width 28 height 20
